Goal: Navigation & Orientation: Find specific page/section

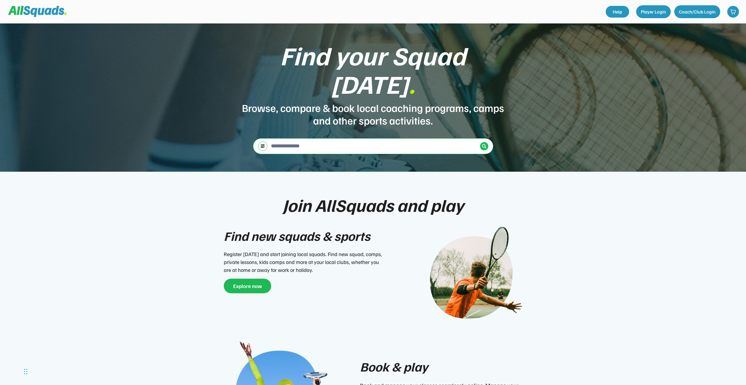
click at [355, 101] on div "Browse, compare & book local coaching programs, camps and other sports activiti…" at bounding box center [373, 113] width 264 height 25
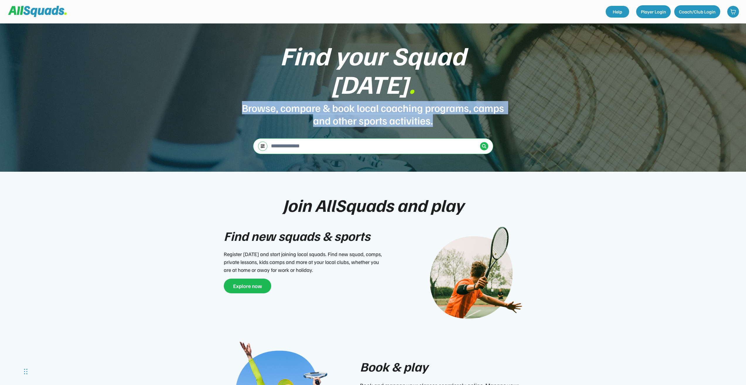
click at [355, 101] on div "Browse, compare & book local coaching programs, camps and other sports activiti…" at bounding box center [373, 113] width 264 height 25
drag, startPoint x: 355, startPoint y: 90, endPoint x: 373, endPoint y: 91, distance: 18.2
click at [373, 101] on div "Browse, compare & book local coaching programs, camps and other sports activiti…" at bounding box center [373, 113] width 264 height 25
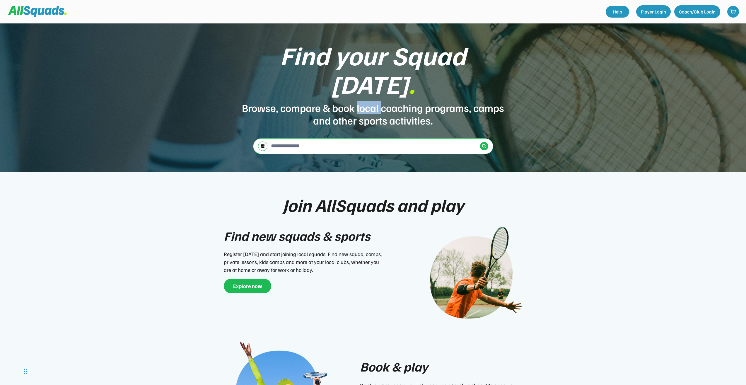
click at [373, 101] on div "Browse, compare & book local coaching programs, camps and other sports activiti…" at bounding box center [373, 113] width 264 height 25
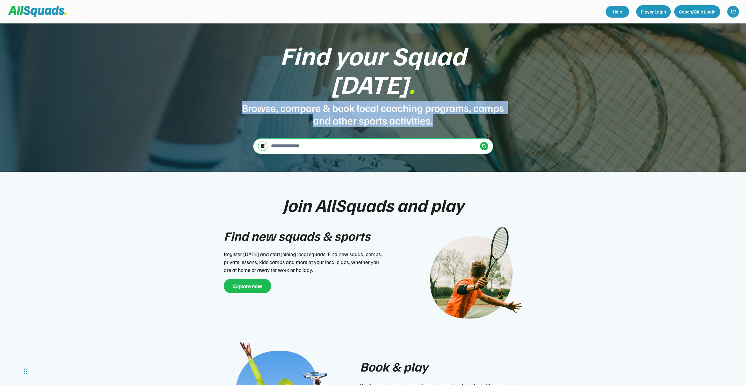
click at [373, 101] on div "Browse, compare & book local coaching programs, camps and other sports activiti…" at bounding box center [373, 113] width 264 height 25
drag, startPoint x: 373, startPoint y: 91, endPoint x: 377, endPoint y: 93, distance: 4.9
click at [377, 101] on div "Browse, compare & book local coaching programs, camps and other sports activiti…" at bounding box center [373, 113] width 264 height 25
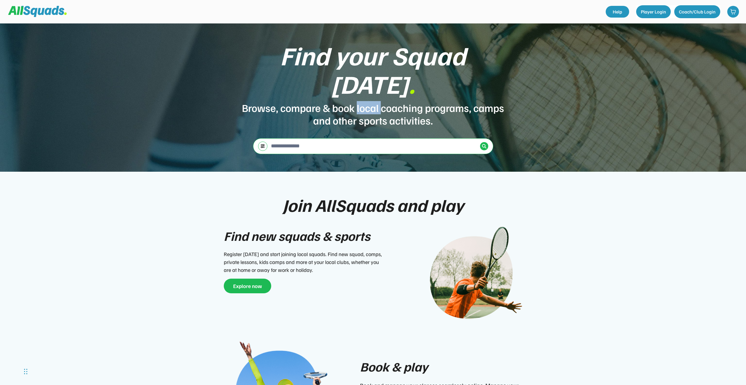
click at [377, 101] on div "Browse, compare & book local coaching programs, camps and other sports activiti…" at bounding box center [373, 113] width 264 height 25
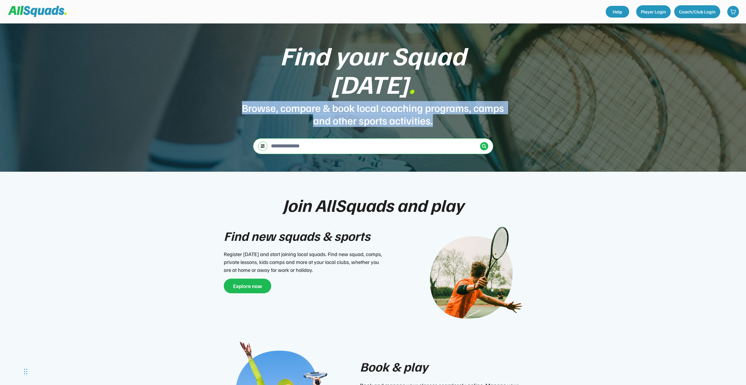
click at [377, 101] on div "Browse, compare & book local coaching programs, camps and other sports activiti…" at bounding box center [373, 113] width 264 height 25
drag, startPoint x: 377, startPoint y: 93, endPoint x: 363, endPoint y: 97, distance: 14.0
click at [363, 101] on div "Browse, compare & book local coaching programs, camps and other sports activiti…" at bounding box center [373, 113] width 264 height 25
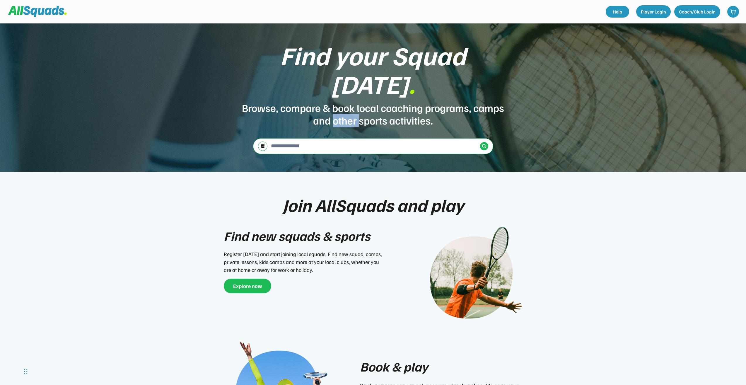
click at [363, 101] on div "Browse, compare & book local coaching programs, camps and other sports activiti…" at bounding box center [373, 113] width 264 height 25
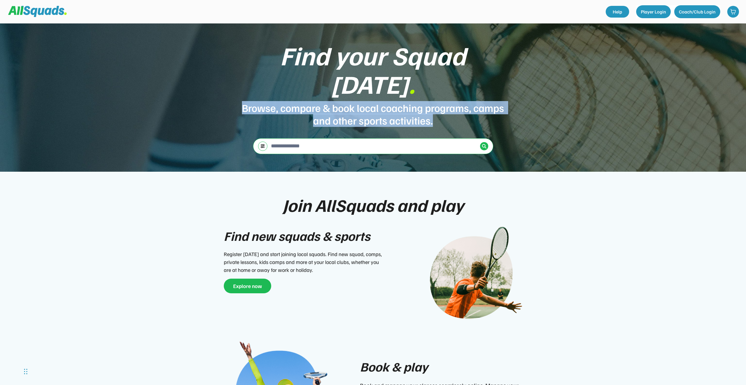
click at [363, 101] on div "Browse, compare & book local coaching programs, camps and other sports activiti…" at bounding box center [373, 113] width 264 height 25
drag, startPoint x: 363, startPoint y: 97, endPoint x: 367, endPoint y: 100, distance: 4.4
click at [367, 101] on div "Browse, compare & book local coaching programs, camps and other sports activiti…" at bounding box center [373, 113] width 264 height 25
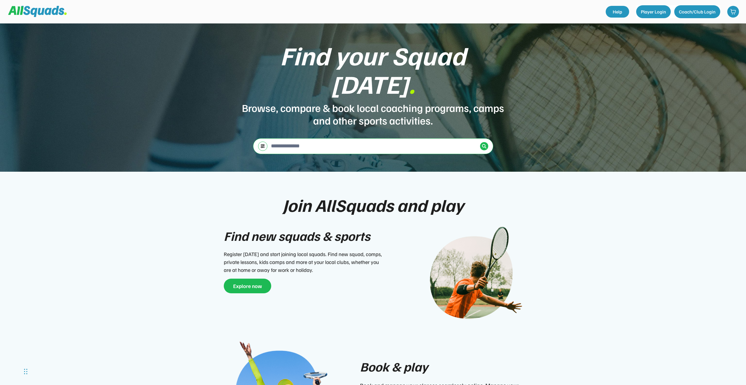
scroll to position [88, 0]
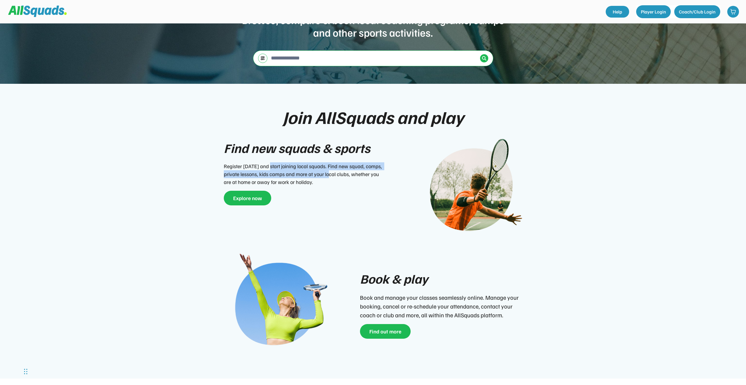
drag, startPoint x: 269, startPoint y: 160, endPoint x: 330, endPoint y: 163, distance: 61.3
click at [330, 163] on div "Register [DATE] and start joining local squads. Find new squad, comps, private …" at bounding box center [304, 174] width 161 height 24
drag, startPoint x: 305, startPoint y: 161, endPoint x: 321, endPoint y: 168, distance: 18.0
click at [321, 168] on div "Register [DATE] and start joining local squads. Find new squad, comps, private …" at bounding box center [304, 174] width 161 height 24
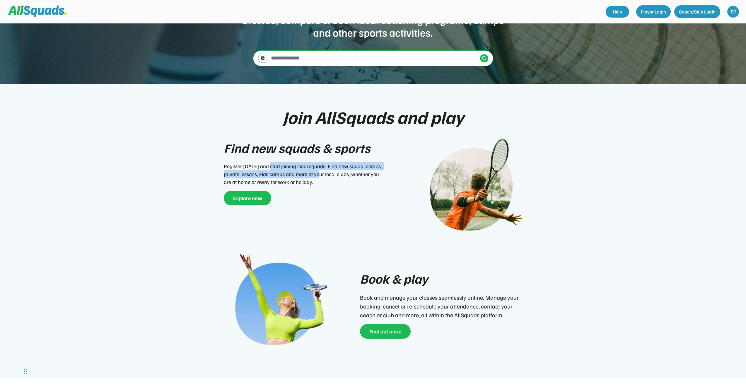
click at [321, 168] on div "Register [DATE] and start joining local squads. Find new squad, comps, private …" at bounding box center [304, 174] width 161 height 24
drag, startPoint x: 314, startPoint y: 159, endPoint x: 312, endPoint y: 166, distance: 7.3
click at [312, 166] on div "Register [DATE] and start joining local squads. Find new squad, comps, private …" at bounding box center [304, 174] width 161 height 24
drag, startPoint x: 299, startPoint y: 160, endPoint x: 299, endPoint y: 166, distance: 5.6
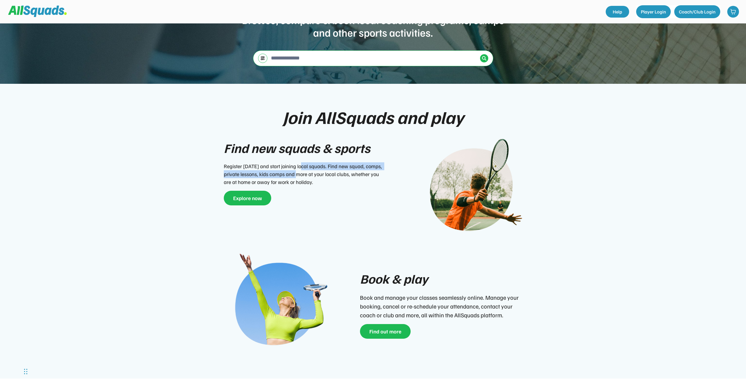
click at [299, 166] on div "Register [DATE] and start joining local squads. Find new squad, comps, private …" at bounding box center [304, 174] width 161 height 24
click at [276, 164] on div "Register [DATE] and start joining local squads. Find new squad, comps, private …" at bounding box center [304, 174] width 161 height 24
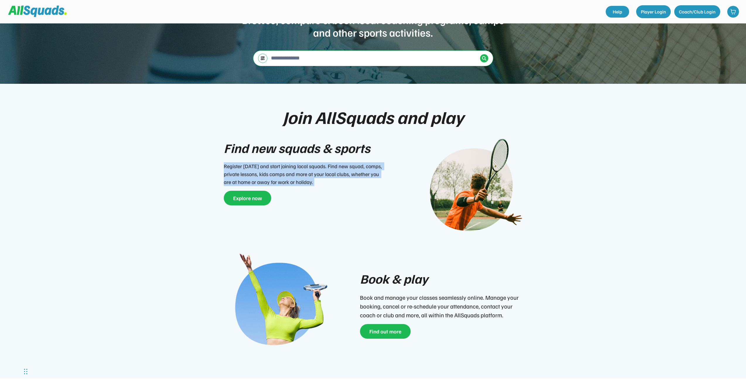
drag, startPoint x: 276, startPoint y: 164, endPoint x: 282, endPoint y: 169, distance: 8.6
click at [282, 169] on div "Register [DATE] and start joining local squads. Find new squad, comps, private …" at bounding box center [304, 174] width 161 height 24
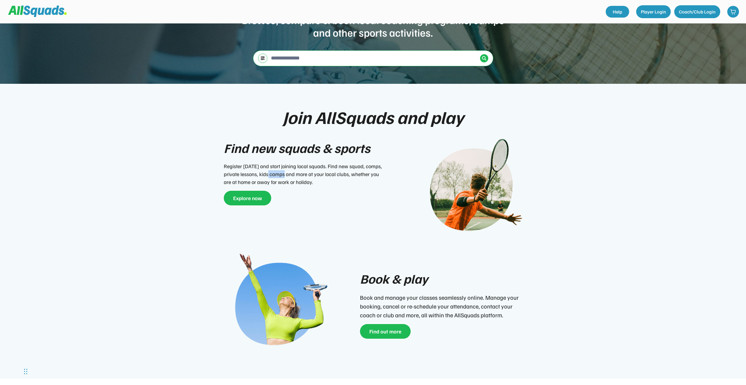
click at [282, 169] on div "Register [DATE] and start joining local squads. Find new squad, comps, private …" at bounding box center [304, 174] width 161 height 24
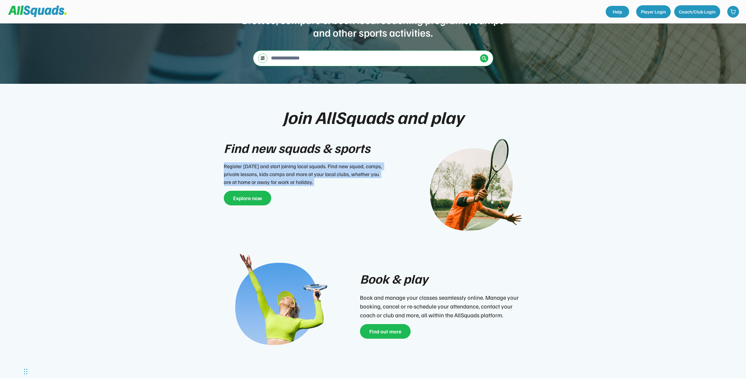
click at [282, 169] on div "Register [DATE] and start joining local squads. Find new squad, comps, private …" at bounding box center [304, 174] width 161 height 24
drag, startPoint x: 282, startPoint y: 169, endPoint x: 303, endPoint y: 170, distance: 20.6
click at [303, 170] on div "Register [DATE] and start joining local squads. Find new squad, comps, private …" at bounding box center [304, 174] width 161 height 24
drag, startPoint x: 372, startPoint y: 166, endPoint x: 385, endPoint y: 166, distance: 12.9
click at [385, 166] on div "Find new squads & sports Register [DATE] and start joining local squads. Find n…" at bounding box center [307, 171] width 167 height 67
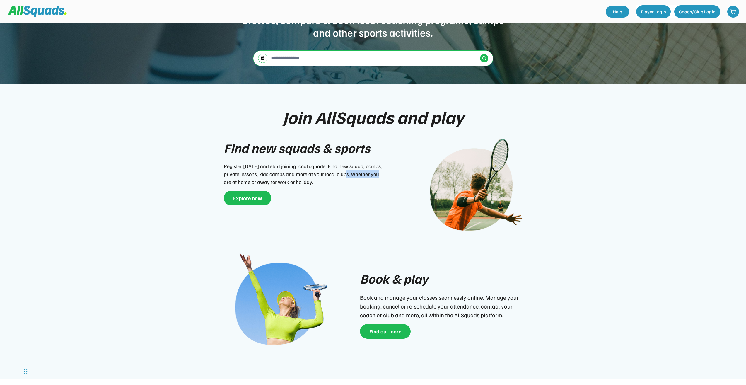
click at [385, 166] on div "Find new squads & sports Register [DATE] and start joining local squads. Find n…" at bounding box center [307, 171] width 167 height 67
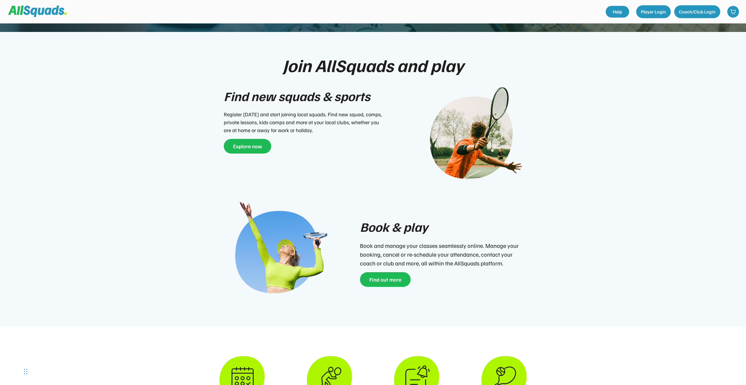
scroll to position [205, 0]
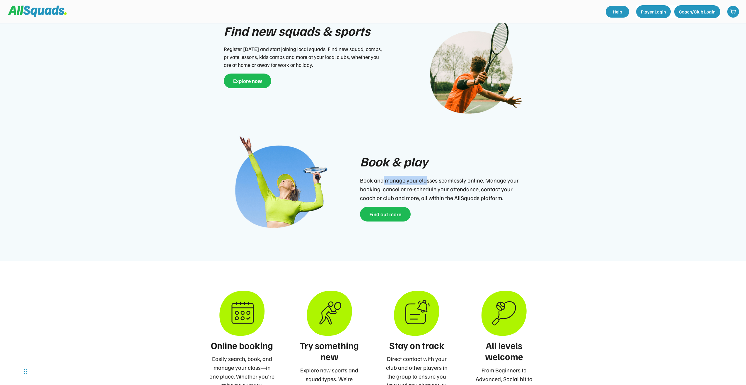
drag, startPoint x: 383, startPoint y: 170, endPoint x: 427, endPoint y: 172, distance: 44.0
click at [427, 176] on div "Book and manage your classes seamlessly online. Manage your booking, cancel or …" at bounding box center [440, 189] width 161 height 26
drag, startPoint x: 438, startPoint y: 172, endPoint x: 471, endPoint y: 175, distance: 33.0
click at [471, 176] on div "Book and manage your classes seamlessly online. Manage your booking, cancel or …" at bounding box center [440, 189] width 161 height 26
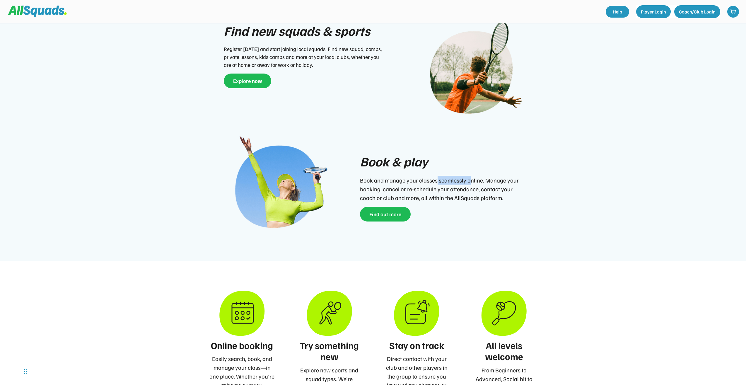
click at [471, 176] on div "Book and manage your classes seamlessly online. Manage your booking, cancel or …" at bounding box center [440, 189] width 161 height 26
click at [501, 181] on div "Book and manage your classes seamlessly online. Manage your booking, cancel or …" at bounding box center [440, 189] width 161 height 26
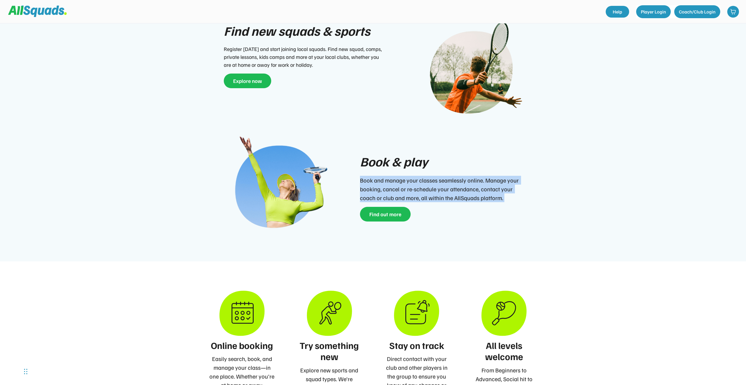
click at [501, 181] on div "Book and manage your classes seamlessly online. Manage your booking, cancel or …" at bounding box center [440, 189] width 161 height 26
drag, startPoint x: 501, startPoint y: 181, endPoint x: 486, endPoint y: 185, distance: 15.4
click at [486, 185] on div "Book and manage your classes seamlessly online. Manage your booking, cancel or …" at bounding box center [440, 189] width 161 height 26
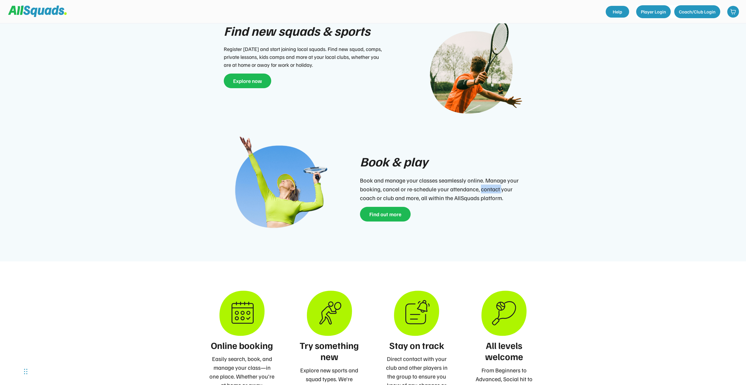
click at [486, 185] on div "Book and manage your classes seamlessly online. Manage your booking, cancel or …" at bounding box center [440, 189] width 161 height 26
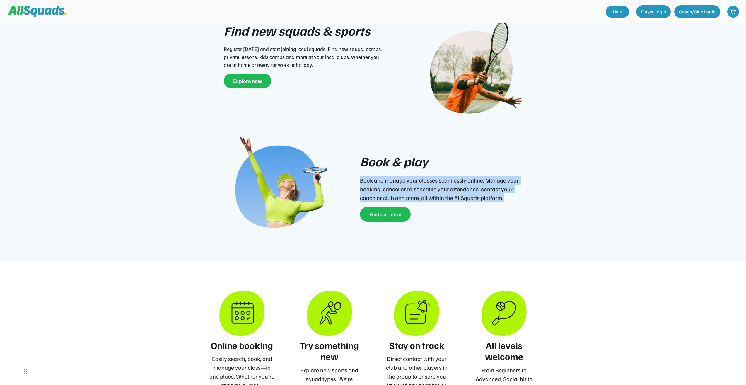
click at [486, 185] on div "Book and manage your classes seamlessly online. Manage your booking, cancel or …" at bounding box center [440, 189] width 161 height 26
drag, startPoint x: 486, startPoint y: 185, endPoint x: 482, endPoint y: 191, distance: 7.6
click at [482, 191] on div "Book and manage your classes seamlessly online. Manage your booking, cancel or …" at bounding box center [440, 189] width 161 height 26
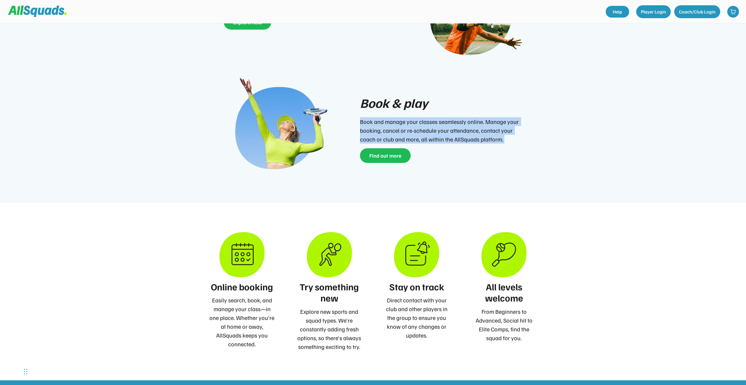
click at [453, 138] on div "Book & play Book and manage your classes seamlessly online. Manage your booking…" at bounding box center [440, 128] width 161 height 70
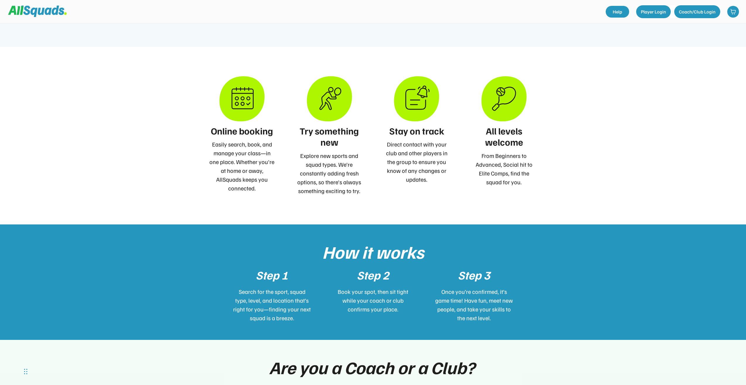
scroll to position [410, 0]
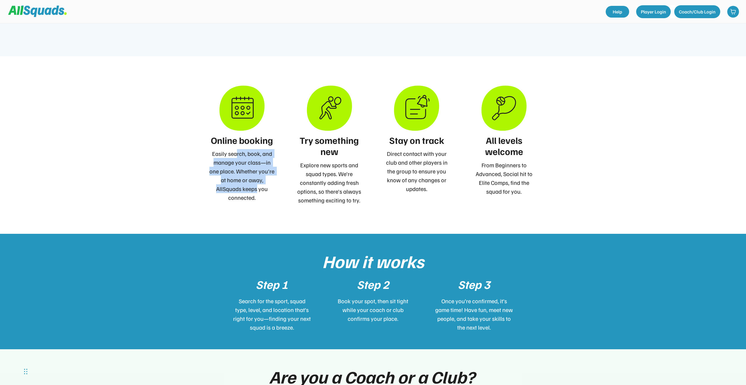
drag, startPoint x: 242, startPoint y: 159, endPoint x: 257, endPoint y: 182, distance: 26.9
click at [257, 182] on div "Easily search, book, and manage your class—in one place. Whether you're at home…" at bounding box center [242, 175] width 66 height 53
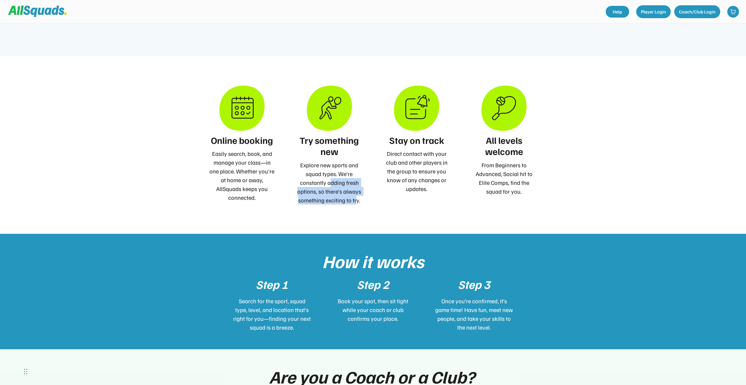
drag, startPoint x: 257, startPoint y: 182, endPoint x: 359, endPoint y: 194, distance: 102.4
click at [359, 194] on div "Explore new sports and squad types. We're constantly adding fresh options, so t…" at bounding box center [330, 183] width 66 height 44
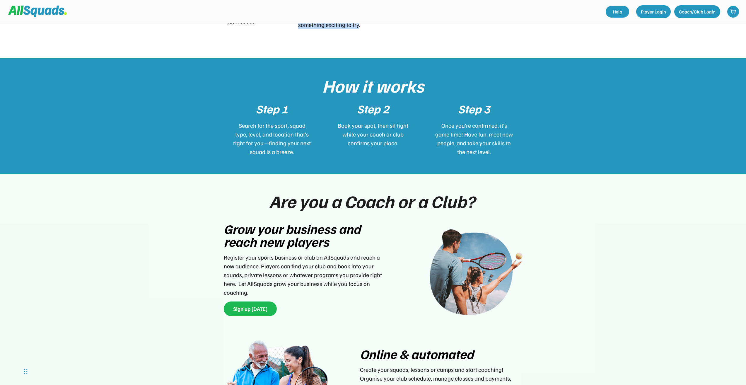
scroll to position [586, 0]
